Goal: Register for event/course

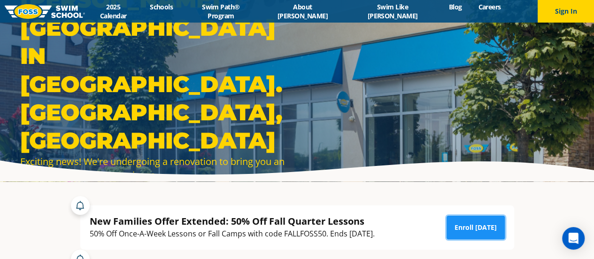
click at [462, 221] on link "Enroll [DATE]" at bounding box center [476, 227] width 58 height 23
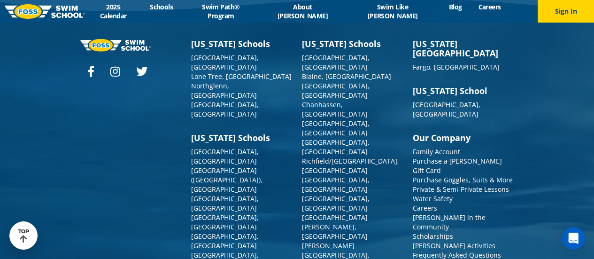
scroll to position [1070, 0]
click at [321, 194] on link "[GEOGRAPHIC_DATA], [GEOGRAPHIC_DATA]" at bounding box center [336, 203] width 68 height 18
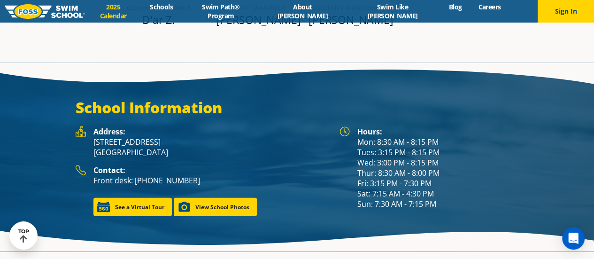
scroll to position [1212, 0]
